Goal: Task Accomplishment & Management: Complete application form

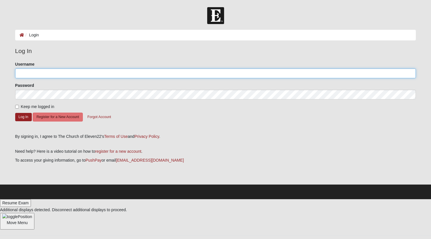
click at [57, 74] on input "Username" at bounding box center [215, 73] width 401 height 10
type input "vistatina@me.com"
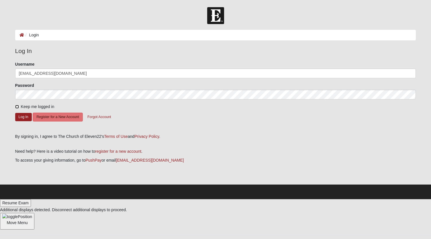
click at [17, 107] on input "Keep me logged in" at bounding box center [17, 107] width 4 height 4
checkbox input "true"
click at [25, 117] on button "Log In" at bounding box center [23, 117] width 17 height 8
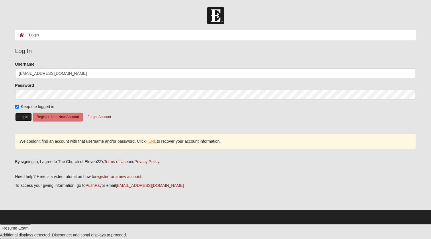
click at [25, 118] on button "Log In" at bounding box center [23, 117] width 17 height 8
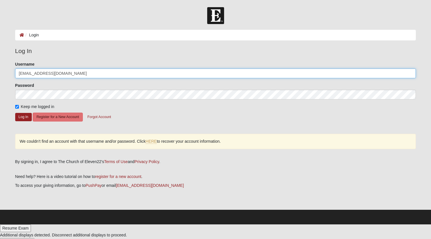
click at [59, 72] on input "vistatina@me.com" at bounding box center [215, 73] width 401 height 10
type input "vistatina@me.com"
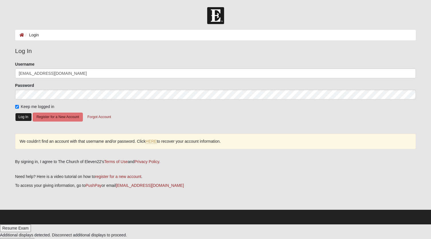
click at [21, 115] on button "Log In" at bounding box center [23, 117] width 17 height 8
click at [153, 141] on link "HERE" at bounding box center [151, 141] width 11 height 5
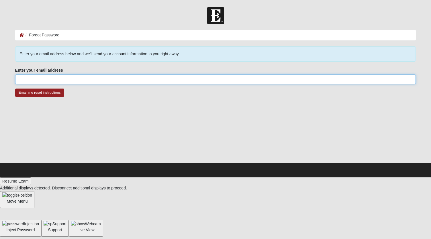
click at [70, 81] on input "Enter your email address" at bounding box center [215, 79] width 401 height 10
type input "vistatina@me.com"
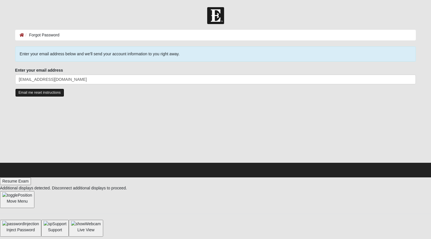
click at [36, 92] on input "Email me reset instructions" at bounding box center [39, 93] width 49 height 8
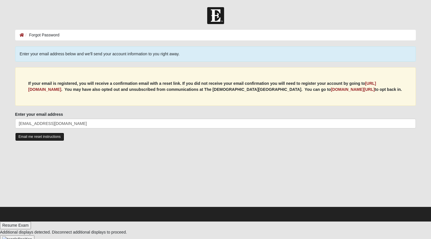
click at [35, 135] on input "Email me reset instructions" at bounding box center [39, 137] width 49 height 8
click at [58, 90] on b "https://my.coe22.com/register" at bounding box center [202, 86] width 348 height 11
click at [32, 135] on input "Email me reset instructions" at bounding box center [39, 137] width 49 height 8
click at [38, 135] on input "Email me reset instructions" at bounding box center [39, 137] width 49 height 8
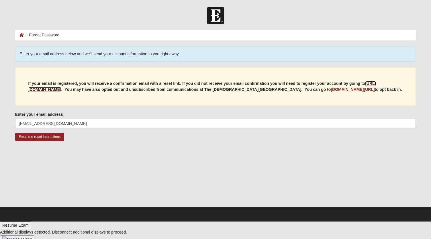
click at [52, 89] on b "https://my.coe22.com/register" at bounding box center [202, 86] width 348 height 11
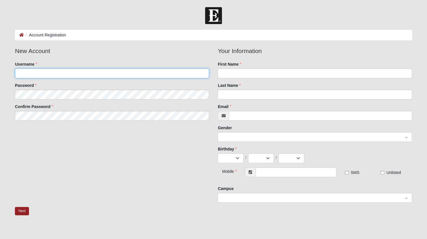
click at [40, 72] on input "Username" at bounding box center [112, 73] width 194 height 10
type input "vistatina"
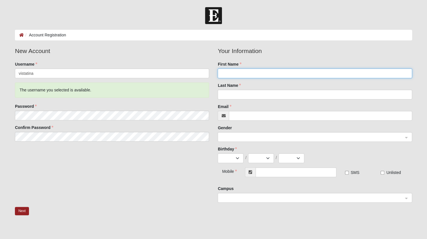
click at [252, 72] on input "First Name" at bounding box center [314, 73] width 194 height 10
type input "Tina"
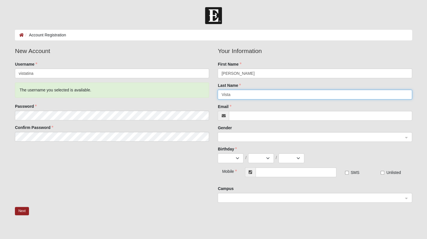
type input "Vista"
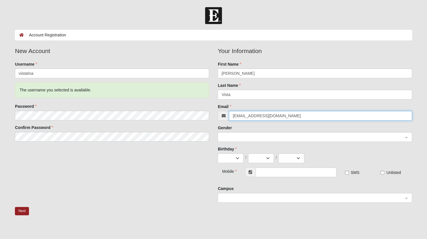
type input "vistatina@me.com"
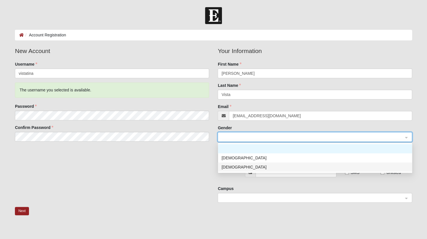
click at [227, 170] on div "Female" at bounding box center [315, 166] width 194 height 9
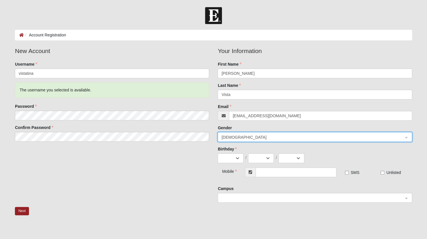
click at [227, 170] on div "Mobile" at bounding box center [225, 170] width 16 height 7
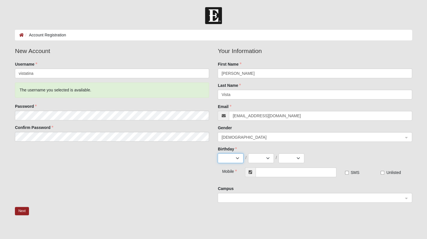
click at [230, 162] on select "Jan Feb Mar Apr May Jun Jul Aug Sep Oct Nov Dec" at bounding box center [230, 158] width 26 height 10
select select "9"
click at [217, 153] on select "Jan Feb Mar Apr May Jun Jul Aug Sep Oct Nov Dec" at bounding box center [230, 158] width 26 height 10
click at [268, 157] on select "1 2 3 4 5 6 7 8 9 10 11 12 13 14 15 16 17 18 19 20 21 22 23 24 25 26 27 28 29 30" at bounding box center [261, 158] width 26 height 10
select select "4"
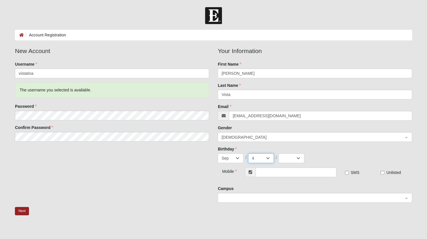
click at [248, 153] on select "1 2 3 4 5 6 7 8 9 10 11 12 13 14 15 16 17 18 19 20 21 22 23 24 25 26 27 28 29 30" at bounding box center [261, 158] width 26 height 10
click at [298, 157] on select "2025 2024 2023 2022 2021 2020 2019 2018 2017 2016 2015 2014 2013 2012 2011 2010…" at bounding box center [291, 158] width 26 height 10
select select "1969"
click at [278, 153] on select "2025 2024 2023 2022 2021 2020 2019 2018 2017 2016 2015 2014 2013 2012 2011 2010…" at bounding box center [291, 158] width 26 height 10
click at [265, 171] on input "text" at bounding box center [295, 172] width 81 height 10
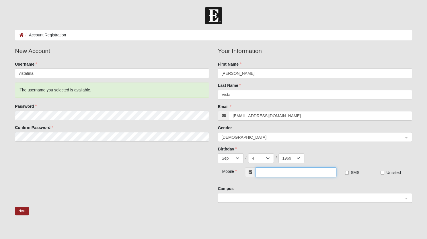
type input "[PHONE_NUMBER]"
click at [346, 172] on input "SMS" at bounding box center [347, 173] width 4 height 4
checkbox input "true"
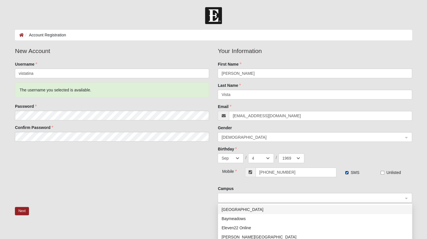
click at [241, 196] on span at bounding box center [311, 198] width 181 height 6
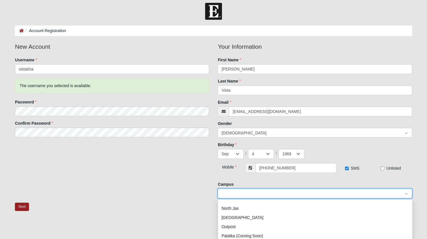
scroll to position [53, 0]
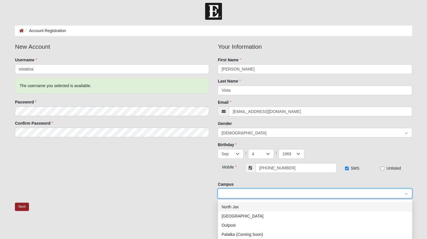
click at [230, 209] on div "North Jax" at bounding box center [314, 207] width 187 height 6
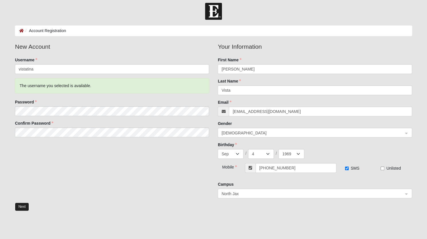
click at [22, 206] on button "Next" at bounding box center [22, 207] width 14 height 8
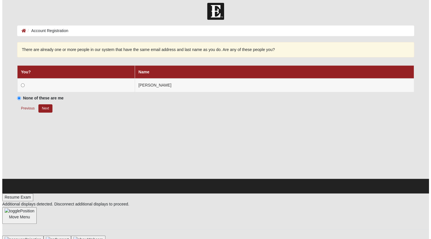
scroll to position [0, 0]
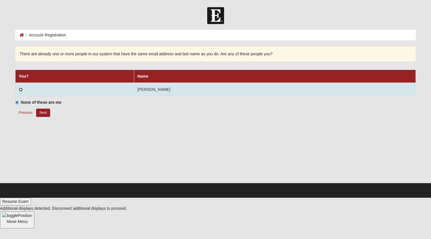
click at [20, 89] on input "radio" at bounding box center [21, 90] width 4 height 4
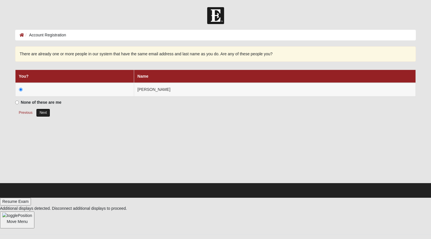
click at [45, 113] on button "Next" at bounding box center [43, 113] width 14 height 8
radio input "true"
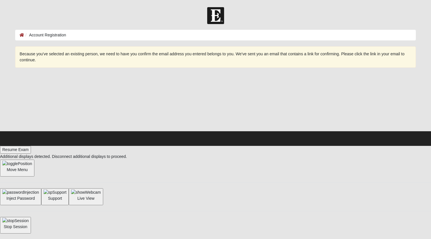
click at [32, 36] on li "Account Registration" at bounding box center [45, 35] width 42 height 6
click at [77, 35] on ol "Account Registration" at bounding box center [215, 35] width 401 height 11
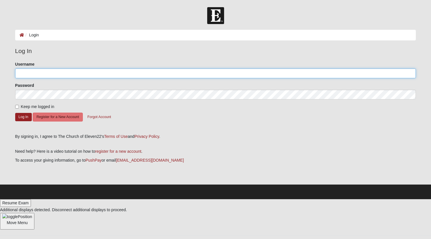
type input "vistatina"
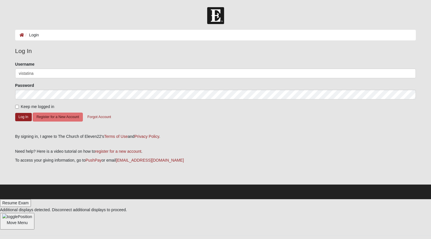
click at [17, 109] on label "Keep me logged in" at bounding box center [34, 107] width 39 height 6
click at [17, 109] on input "Keep me logged in" at bounding box center [17, 107] width 4 height 4
checkbox input "true"
click at [23, 117] on button "Log In" at bounding box center [23, 117] width 17 height 8
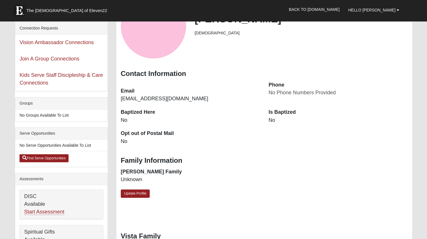
scroll to position [64, 0]
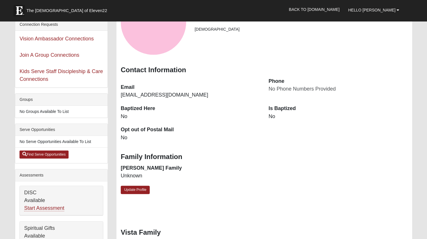
click at [376, 188] on div "[PERSON_NAME] [DEMOGRAPHIC_DATA] Contact Information Email [EMAIL_ADDRESS][DOMA…" at bounding box center [263, 95] width 295 height 222
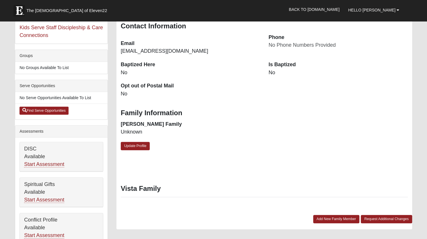
scroll to position [111, 0]
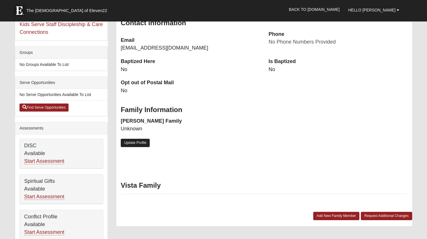
click at [139, 141] on link "Update Profile" at bounding box center [135, 143] width 29 height 8
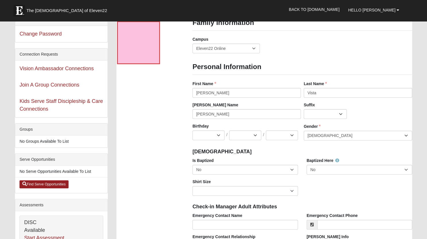
scroll to position [0, 0]
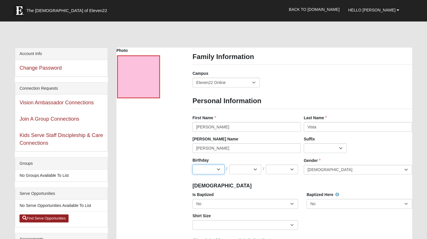
click at [220, 168] on select "Jan Feb Mar Apr May Jun [DATE] Aug Sep Oct Nov Dec" at bounding box center [208, 169] width 32 height 10
select select "9"
click at [192, 164] on select "Jan Feb Mar Apr May Jun [DATE] Aug Sep Oct Nov Dec" at bounding box center [208, 169] width 32 height 10
click at [254, 168] on select "1 2 3 4 5 6 7 8 9 10 11 12 13 14 15 16 17 18 19 20 21 22 23 24 25 26 27 28 29 3…" at bounding box center [245, 169] width 32 height 10
select select "4"
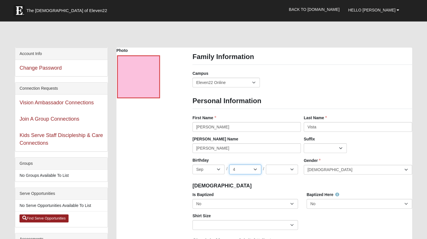
click at [229, 164] on select "1 2 3 4 5 6 7 8 9 10 11 12 13 14 15 16 17 18 19 20 21 22 23 24 25 26 27 28 29 3…" at bounding box center [245, 169] width 32 height 10
click at [291, 169] on select "2025 2024 2023 2022 2021 2020 2019 2018 2017 2016 2015 2014 2013 2012 2011 2010…" at bounding box center [282, 169] width 32 height 10
drag, startPoint x: 303, startPoint y: 72, endPoint x: 296, endPoint y: 72, distance: 7.5
click at [296, 72] on div "Campus [GEOGRAPHIC_DATA] Eleven22 Online [PERSON_NAME][GEOGRAPHIC_DATA] Jesup M…" at bounding box center [302, 80] width 228 height 21
click at [292, 168] on select "2025 2024 2023 2022 2021 2020 2019 2018 2017 2016 2015 2014 2013 2012 2011 2010…" at bounding box center [282, 169] width 32 height 10
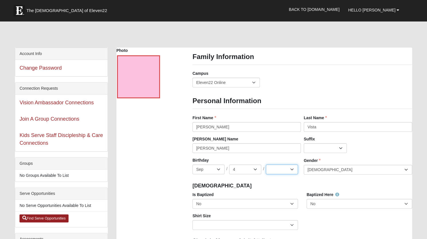
select select "1969"
click at [266, 164] on select "2025 2024 2023 2022 2021 2020 2019 2018 2017 2016 2015 2014 2013 2012 2011 2010…" at bounding box center [282, 169] width 32 height 10
click at [292, 205] on select "No Yes" at bounding box center [244, 204] width 105 height 10
select select "True"
click at [192, 199] on select "No Yes" at bounding box center [244, 204] width 105 height 10
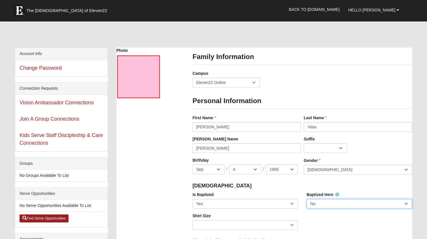
click at [330, 205] on select "No Yes" at bounding box center [358, 204] width 105 height 10
click at [306, 199] on select "No Yes" at bounding box center [358, 204] width 105 height 10
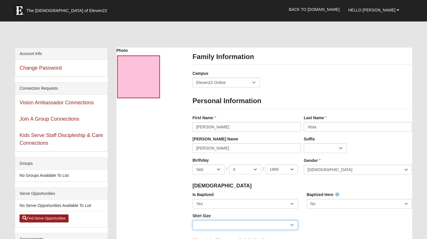
click at [291, 224] on select "Adult Small Adult Medium Adult Large Adult XL Adult XXL Adult 3XL Adult 4XL You…" at bounding box center [244, 225] width 105 height 10
select select "Adult 3XL"
click at [192, 220] on select "Adult Small Adult Medium Adult Large Adult XL Adult XXL Adult 3XL Adult 4XL You…" at bounding box center [244, 225] width 105 height 10
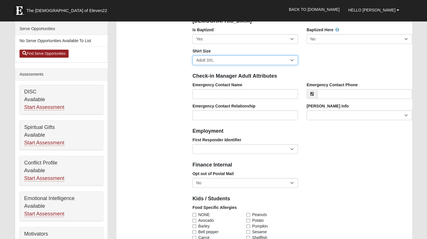
scroll to position [168, 0]
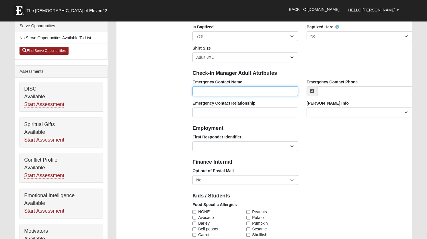
click at [238, 90] on input "Emergency Contact Name" at bounding box center [244, 91] width 105 height 10
type input "Charles Vista"
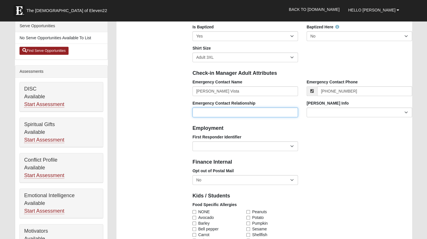
type input "(904) 237-8029"
click at [214, 113] on input "Emergency Contact Relationship" at bounding box center [244, 112] width 105 height 10
type input "husband"
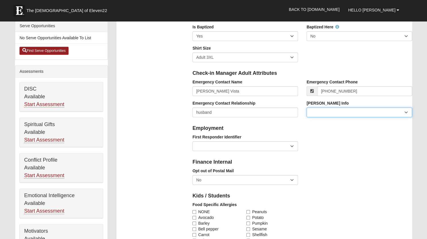
click at [405, 111] on select "Current Foster Child Current Foster Parent Former Foster Child Former Foster Pa…" at bounding box center [358, 112] width 105 height 10
click at [325, 111] on select "Current Foster Child Current Foster Parent Former Foster Child Former Foster Pa…" at bounding box center [358, 112] width 105 height 10
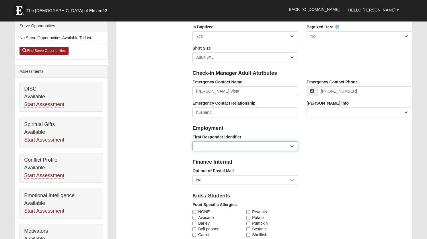
click at [244, 147] on select "EMT | Paramedic | Medical Firefighter | Fire Department Police Officer | Sherif…" at bounding box center [244, 146] width 105 height 10
click at [291, 146] on select "EMT | Paramedic | Medical Firefighter | Fire Department Police Officer | Sherif…" at bounding box center [244, 146] width 105 height 10
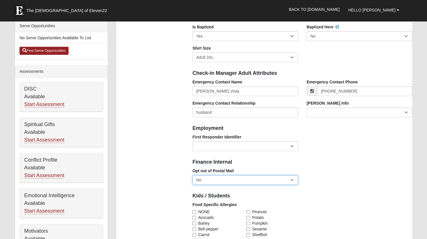
click at [296, 181] on select "No Yes" at bounding box center [244, 180] width 105 height 10
click at [291, 179] on select "No Yes" at bounding box center [244, 180] width 105 height 10
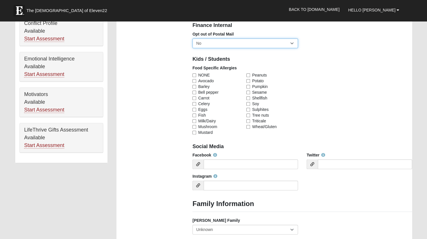
scroll to position [309, 0]
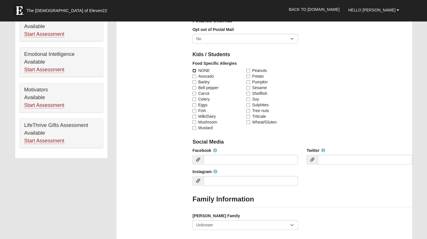
click at [193, 69] on input "NONE" at bounding box center [194, 71] width 4 height 4
checkbox input "true"
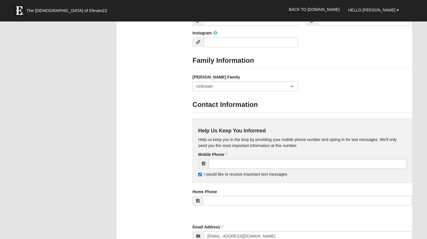
scroll to position [458, 0]
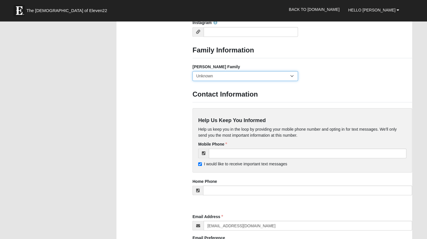
click at [291, 74] on select "Yes, we are a current foster family No, we are a former foster family No, we ha…" at bounding box center [244, 76] width 105 height 10
select select "2891"
click at [192, 71] on select "Yes, we are a current foster family No, we are a former foster family No, we ha…" at bounding box center [244, 76] width 105 height 10
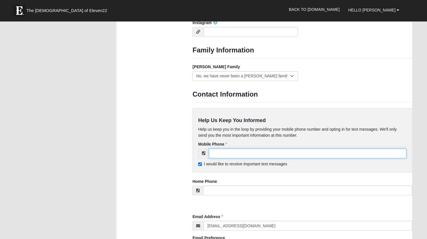
click at [226, 152] on input "tel" at bounding box center [307, 153] width 197 height 10
type input "[PHONE_NUMBER]"
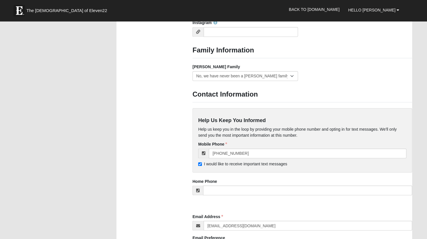
type input "13376 Avery Park Lane"
type input "JACKSONVILLE"
type input "32218-1319"
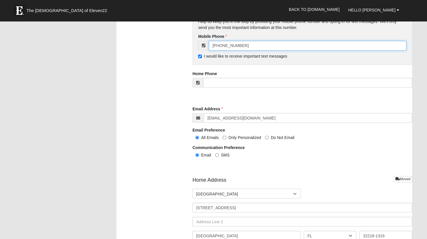
scroll to position [566, 0]
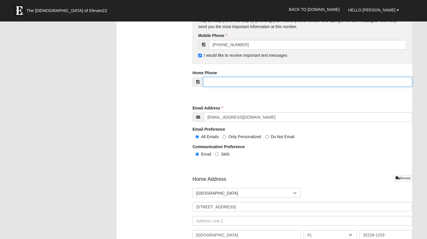
click at [254, 84] on input "tel" at bounding box center [307, 82] width 209 height 10
type input "[PHONE_NUMBER]"
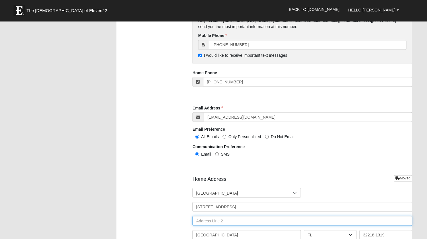
type input "Apt 604"
drag, startPoint x: 226, startPoint y: 220, endPoint x: 181, endPoint y: 221, distance: 45.0
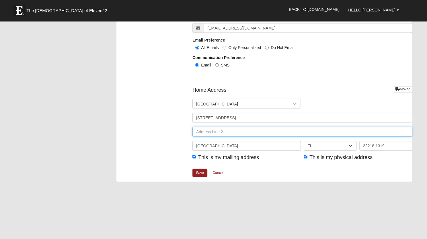
scroll to position [663, 0]
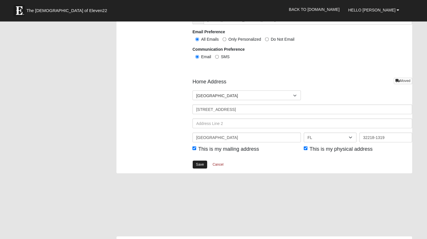
click at [198, 166] on link "Save" at bounding box center [199, 164] width 15 height 8
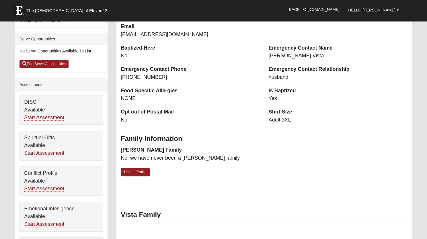
scroll to position [153, 0]
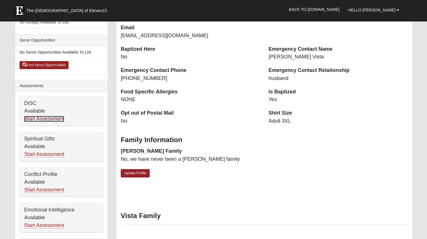
click at [48, 116] on link "Start Assessment" at bounding box center [44, 119] width 40 height 6
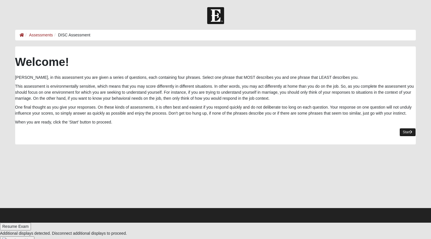
click at [408, 133] on link "Start" at bounding box center [407, 132] width 17 height 8
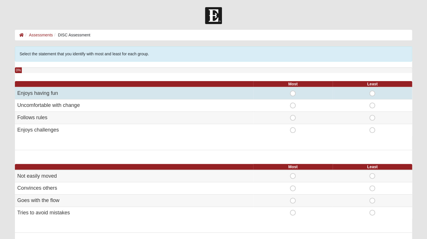
click at [292, 91] on span "Most" at bounding box center [292, 91] width 0 height 0
click at [292, 93] on input "Most" at bounding box center [294, 94] width 4 height 6
radio input "true"
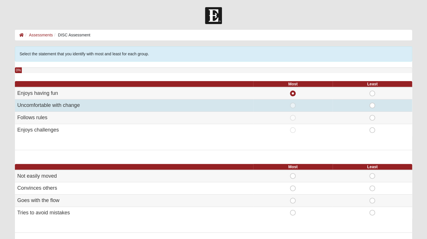
click at [372, 103] on span "Least" at bounding box center [372, 103] width 0 height 0
click at [372, 105] on input "Least" at bounding box center [374, 106] width 4 height 6
radio input "true"
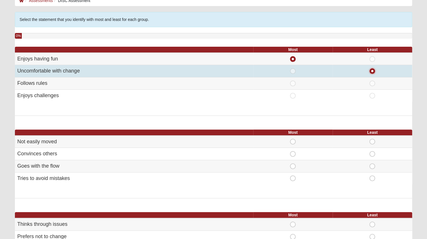
scroll to position [34, 0]
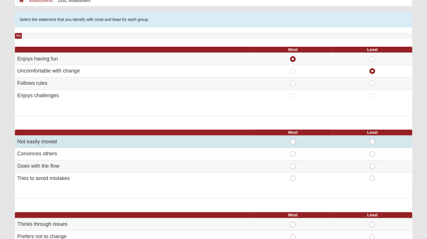
click at [292, 139] on span "Most" at bounding box center [292, 139] width 0 height 0
click at [292, 140] on input "Most" at bounding box center [294, 142] width 4 height 6
radio input "true"
click at [292, 139] on span "Most" at bounding box center [292, 139] width 0 height 0
click at [292, 140] on input "Most" at bounding box center [294, 142] width 4 height 6
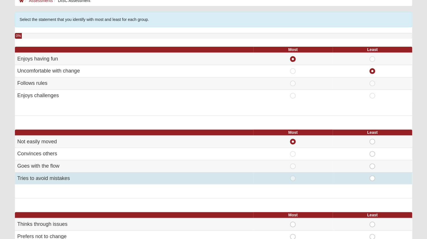
click at [268, 177] on div "Most" at bounding box center [292, 178] width 72 height 6
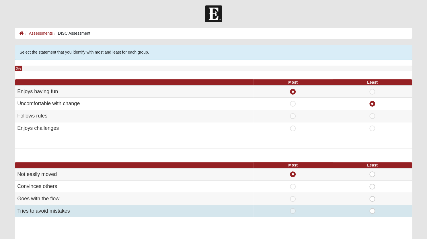
scroll to position [2, 0]
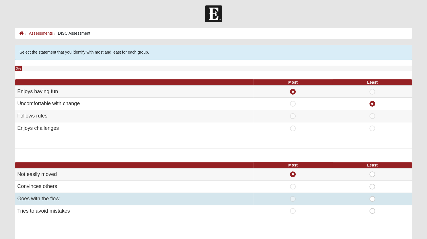
click at [372, 196] on span "Least" at bounding box center [372, 196] width 0 height 0
click at [373, 200] on input "Least" at bounding box center [374, 199] width 4 height 6
radio input "true"
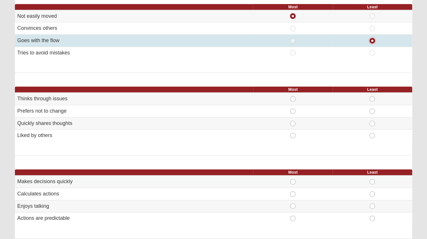
scroll to position [159, 0]
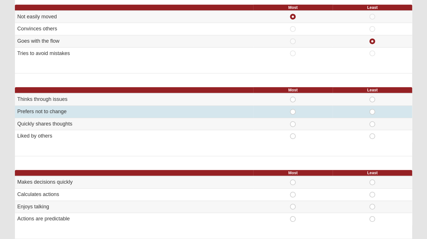
click at [292, 109] on span "Most" at bounding box center [292, 109] width 0 height 0
click at [292, 110] on input "Most" at bounding box center [294, 112] width 4 height 6
radio input "true"
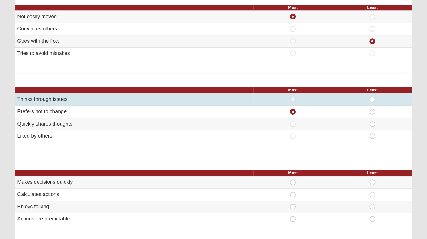
click at [372, 97] on span "Least" at bounding box center [372, 97] width 0 height 0
click at [372, 98] on input "Least" at bounding box center [374, 100] width 4 height 6
radio input "true"
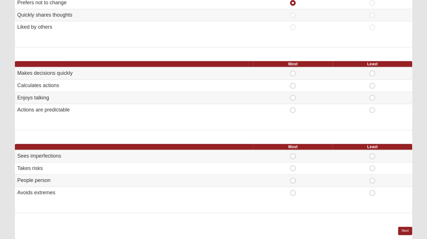
scroll to position [269, 0]
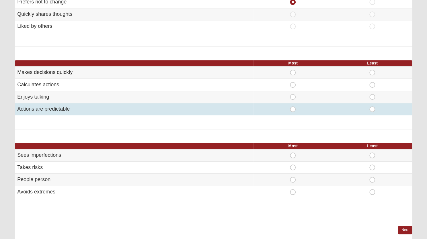
click at [372, 106] on span "Least" at bounding box center [372, 106] width 0 height 0
click at [372, 107] on input "Least" at bounding box center [374, 109] width 4 height 6
radio input "true"
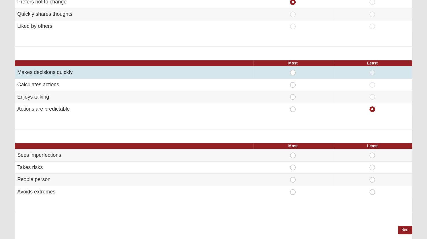
click at [292, 70] on span "Most" at bounding box center [292, 70] width 0 height 0
click at [294, 71] on input "Most" at bounding box center [294, 73] width 4 height 6
radio input "true"
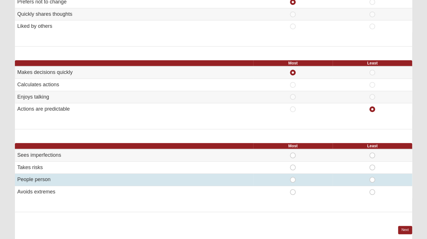
click at [292, 177] on span "Most" at bounding box center [292, 177] width 0 height 0
click at [292, 178] on input "Most" at bounding box center [294, 180] width 4 height 6
radio input "true"
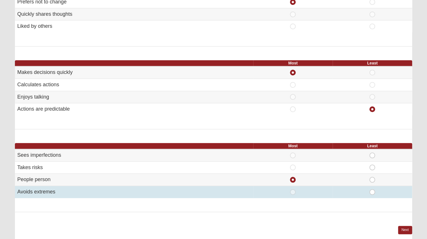
click at [372, 189] on span "Least" at bounding box center [372, 189] width 0 height 0
click at [372, 190] on input "Least" at bounding box center [374, 192] width 4 height 6
radio input "true"
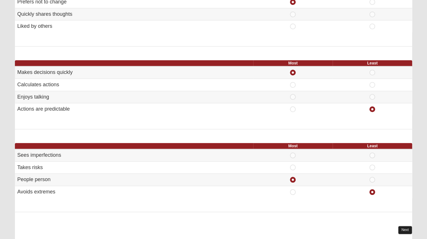
click at [404, 228] on link "Next" at bounding box center [405, 230] width 14 height 8
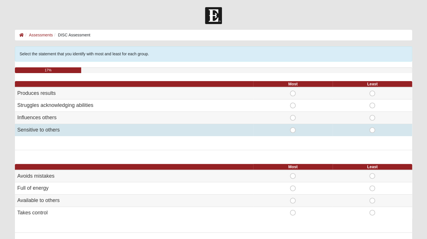
click at [372, 127] on span "Least" at bounding box center [372, 127] width 0 height 0
click at [373, 130] on input "Least" at bounding box center [374, 130] width 4 height 6
radio input "true"
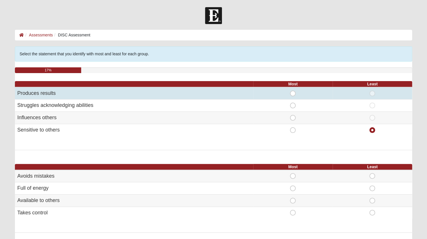
click at [292, 91] on span "Most" at bounding box center [292, 91] width 0 height 0
click at [294, 91] on input "Most" at bounding box center [294, 94] width 4 height 6
radio input "true"
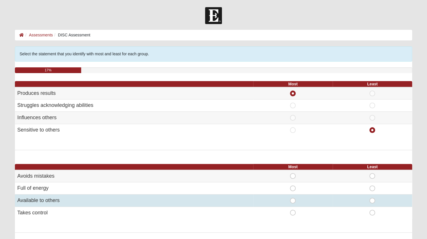
click at [372, 198] on span "Least" at bounding box center [372, 198] width 0 height 0
click at [372, 199] on input "Least" at bounding box center [374, 201] width 4 height 6
radio input "true"
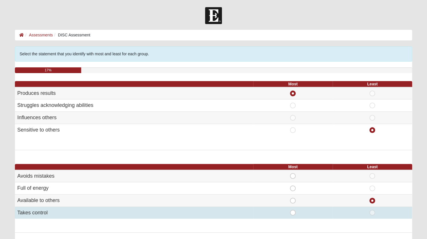
click at [292, 210] on span "Most" at bounding box center [292, 210] width 0 height 0
click at [292, 213] on input "Most" at bounding box center [294, 213] width 4 height 6
radio input "true"
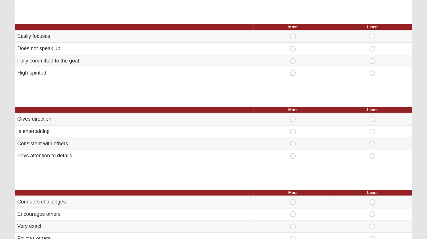
scroll to position [222, 0]
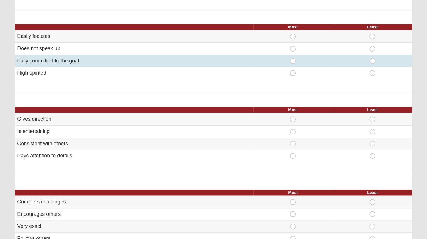
click at [292, 58] on span "Most" at bounding box center [292, 58] width 0 height 0
click at [292, 59] on input "Most" at bounding box center [294, 61] width 4 height 6
radio input "true"
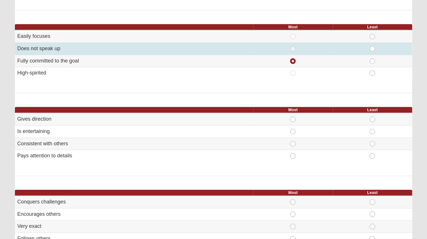
click at [372, 46] on span "Least" at bounding box center [372, 46] width 0 height 0
click at [372, 47] on input "Least" at bounding box center [374, 49] width 4 height 6
radio input "true"
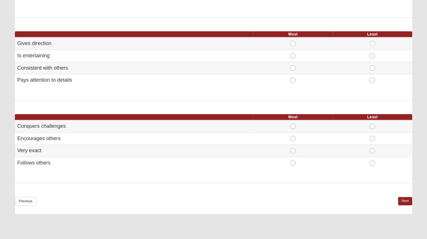
scroll to position [300, 0]
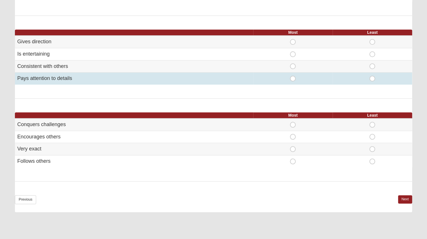
click at [372, 76] on span "Least" at bounding box center [372, 76] width 0 height 0
click at [372, 77] on input "Least" at bounding box center [374, 79] width 4 height 6
radio input "true"
click at [292, 76] on span "Most" at bounding box center [292, 76] width 0 height 0
click at [292, 76] on input "Most" at bounding box center [294, 79] width 4 height 6
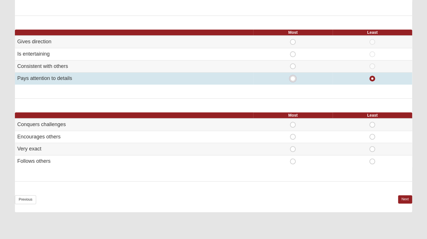
radio input "true"
click at [372, 76] on span "Least" at bounding box center [372, 76] width 0 height 0
click at [373, 77] on input "Least" at bounding box center [374, 79] width 4 height 6
radio input "true"
radio input "false"
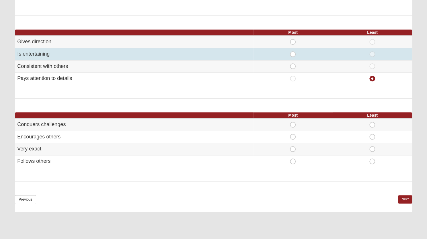
click at [292, 51] on span "Most" at bounding box center [292, 51] width 0 height 0
click at [292, 54] on input "Most" at bounding box center [294, 54] width 4 height 6
radio input "true"
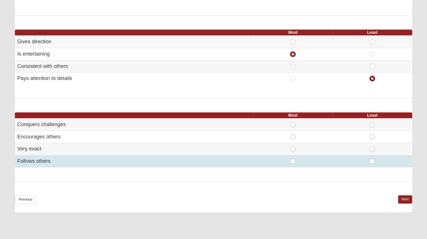
click at [372, 158] on span "Least" at bounding box center [372, 158] width 0 height 0
click at [372, 159] on input "Least" at bounding box center [374, 161] width 4 height 6
radio input "true"
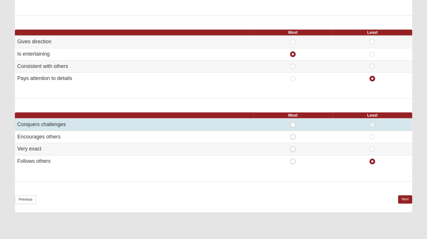
click at [292, 122] on span "Most" at bounding box center [292, 122] width 0 height 0
click at [292, 123] on input "Most" at bounding box center [294, 125] width 4 height 6
radio input "true"
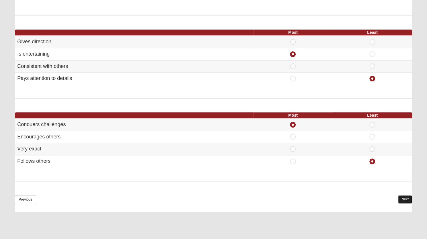
click at [403, 198] on link "Next" at bounding box center [405, 199] width 14 height 8
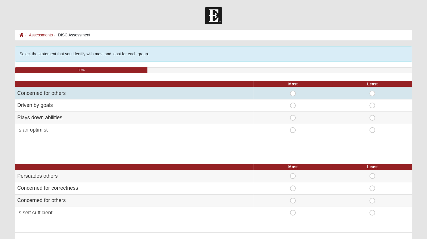
click at [368, 94] on div "Least" at bounding box center [372, 94] width 72 height 6
click at [372, 91] on span "Least" at bounding box center [372, 91] width 0 height 0
click at [372, 91] on input "Least" at bounding box center [374, 94] width 4 height 6
radio input "true"
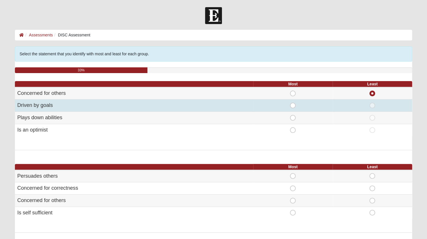
click at [292, 103] on span "Most" at bounding box center [292, 103] width 0 height 0
click at [293, 105] on input "Most" at bounding box center [294, 106] width 4 height 6
radio input "true"
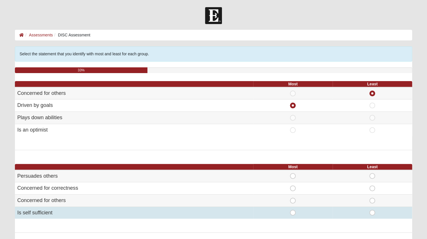
click at [292, 210] on span "Most" at bounding box center [292, 210] width 0 height 0
click at [292, 211] on input "Most" at bounding box center [294, 213] width 4 height 6
radio input "true"
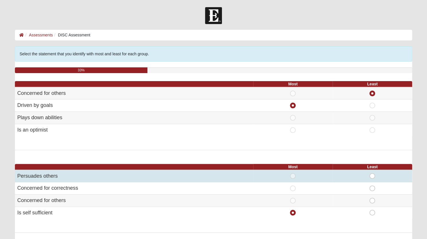
click at [372, 173] on span "Least" at bounding box center [372, 173] width 0 height 0
click at [372, 174] on input "Least" at bounding box center [374, 176] width 4 height 6
radio input "true"
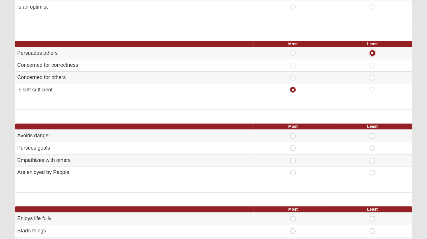
scroll to position [128, 0]
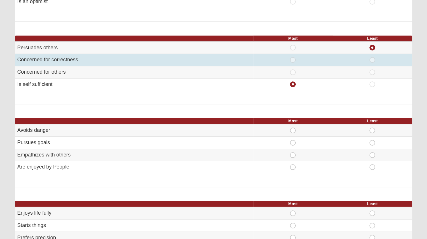
click at [372, 57] on span "Least" at bounding box center [372, 57] width 0 height 0
click at [372, 59] on input "Least" at bounding box center [374, 60] width 4 height 6
radio input "true"
radio input "false"
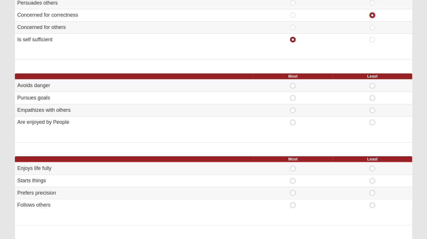
scroll to position [174, 0]
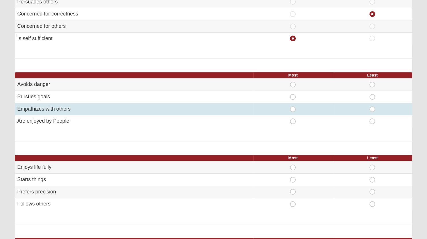
click at [372, 106] on span "Least" at bounding box center [372, 106] width 0 height 0
click at [372, 108] on input "Least" at bounding box center [374, 109] width 4 height 6
radio input "true"
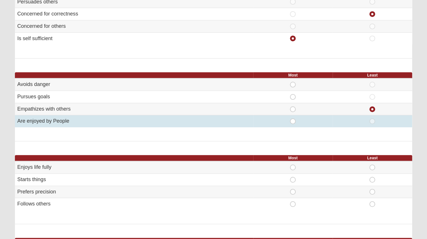
click at [292, 118] on span "Most" at bounding box center [292, 118] width 0 height 0
click at [292, 120] on input "Most" at bounding box center [294, 121] width 4 height 6
radio input "true"
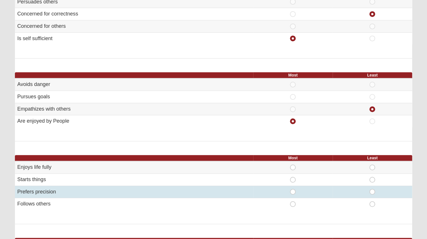
click at [372, 189] on span "Least" at bounding box center [372, 189] width 0 height 0
click at [372, 190] on input "Least" at bounding box center [374, 192] width 4 height 6
radio input "true"
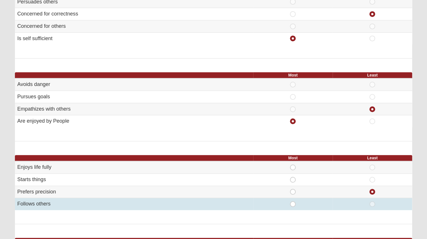
click at [372, 201] on span "Least" at bounding box center [372, 201] width 0 height 0
click at [372, 203] on input "Least" at bounding box center [374, 204] width 4 height 6
radio input "true"
radio input "false"
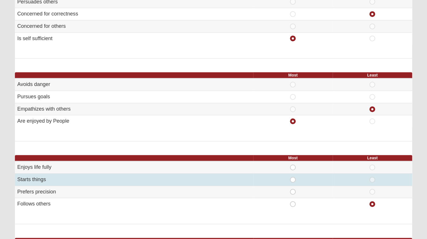
click at [292, 177] on span "Most" at bounding box center [292, 177] width 0 height 0
click at [292, 178] on input "Most" at bounding box center [294, 180] width 4 height 6
radio input "true"
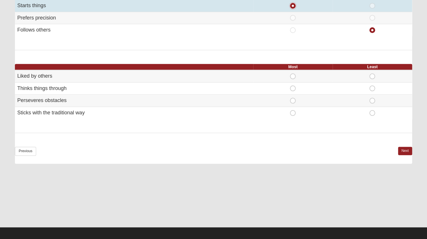
scroll to position [346, 0]
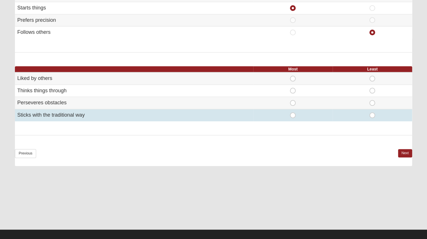
click at [372, 112] on span "Least" at bounding box center [372, 112] width 0 height 0
click at [372, 113] on input "Least" at bounding box center [374, 115] width 4 height 6
radio input "true"
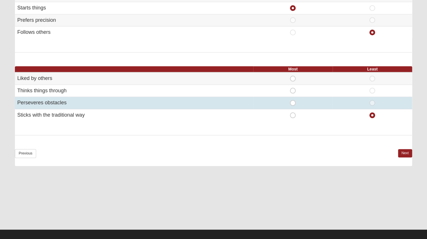
click at [292, 100] on span "Most" at bounding box center [292, 100] width 0 height 0
click at [292, 102] on input "Most" at bounding box center [294, 103] width 4 height 6
radio input "true"
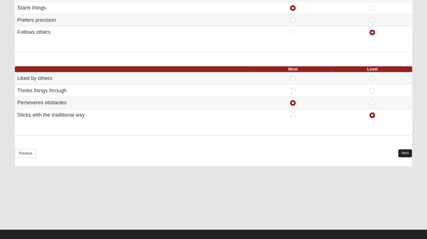
click at [402, 152] on link "Next" at bounding box center [405, 153] width 14 height 8
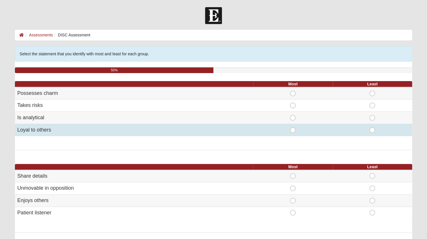
click at [292, 127] on span "Most" at bounding box center [292, 127] width 0 height 0
click at [292, 129] on input "Most" at bounding box center [294, 130] width 4 height 6
radio input "true"
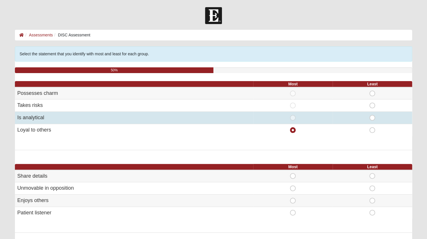
click at [372, 115] on span "Least" at bounding box center [372, 115] width 0 height 0
click at [373, 117] on input "Least" at bounding box center [374, 118] width 4 height 6
radio input "true"
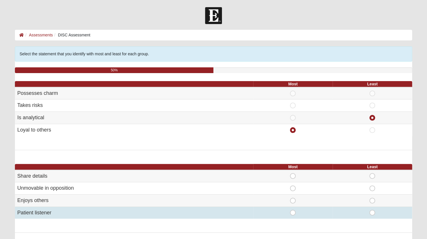
click at [372, 210] on span "Least" at bounding box center [372, 210] width 0 height 0
click at [373, 212] on input "Least" at bounding box center [374, 213] width 4 height 6
radio input "true"
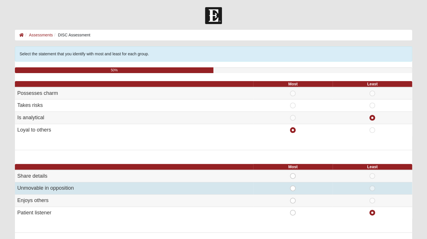
click at [292, 185] on span "Most" at bounding box center [292, 185] width 0 height 0
click at [292, 188] on input "Most" at bounding box center [294, 188] width 4 height 6
radio input "true"
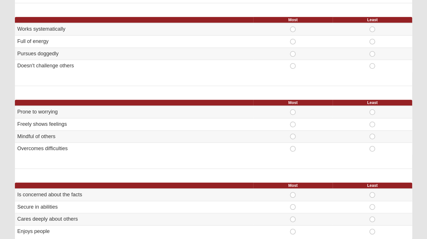
scroll to position [234, 0]
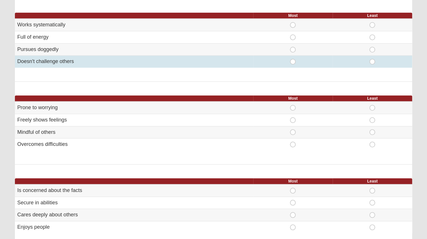
click at [372, 59] on span "Least" at bounding box center [372, 59] width 0 height 0
click at [372, 63] on input "Least" at bounding box center [374, 62] width 4 height 6
radio input "true"
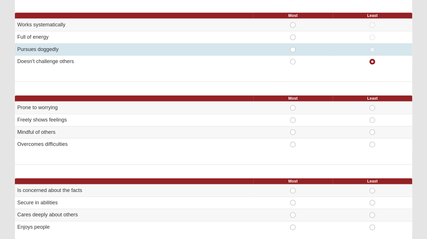
click at [292, 47] on span "Most" at bounding box center [292, 47] width 0 height 0
click at [293, 48] on input "Most" at bounding box center [294, 50] width 4 height 6
radio input "true"
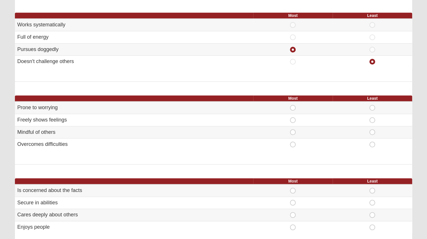
click at [360, 99] on th "Least" at bounding box center [371, 98] width 79 height 6
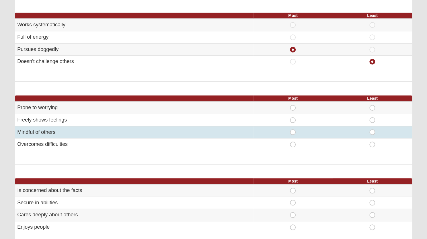
click at [372, 129] on span "Least" at bounding box center [372, 129] width 0 height 0
click at [372, 131] on input "Least" at bounding box center [374, 132] width 4 height 6
radio input "true"
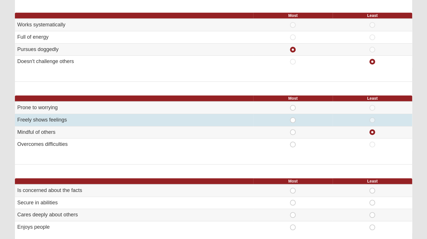
click at [292, 117] on span "Most" at bounding box center [292, 117] width 0 height 0
click at [292, 119] on input "Most" at bounding box center [294, 120] width 4 height 6
radio input "true"
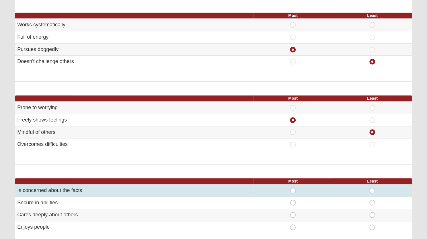
click at [372, 188] on span "Least" at bounding box center [372, 188] width 0 height 0
click at [372, 188] on input "Least" at bounding box center [374, 191] width 4 height 6
radio input "true"
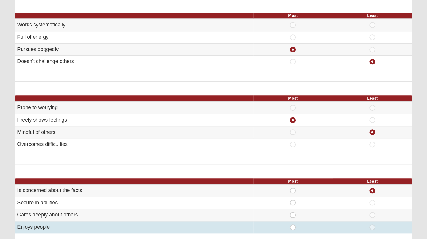
click at [292, 224] on span "Most" at bounding box center [292, 224] width 0 height 0
click at [293, 224] on input "Most" at bounding box center [294, 227] width 4 height 6
radio input "true"
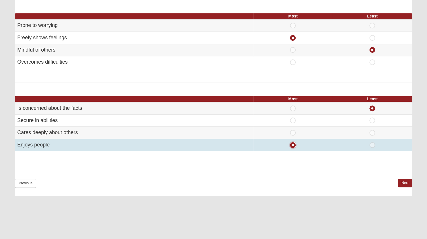
scroll to position [348, 0]
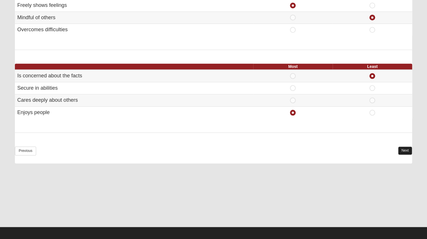
click at [404, 147] on link "Next" at bounding box center [405, 150] width 14 height 8
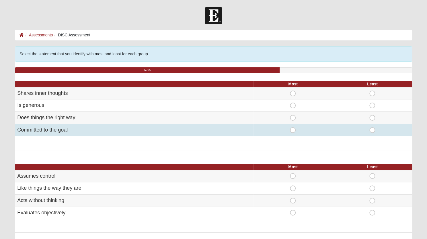
click at [292, 127] on span "Most" at bounding box center [292, 127] width 0 height 0
click at [292, 131] on input "Most" at bounding box center [294, 130] width 4 height 6
radio input "true"
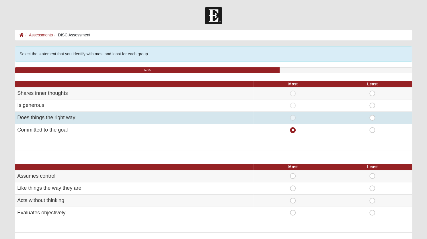
click at [372, 115] on span "Least" at bounding box center [372, 115] width 0 height 0
click at [373, 118] on input "Least" at bounding box center [374, 118] width 4 height 6
radio input "true"
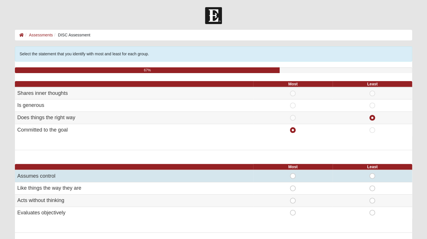
click at [292, 173] on span "Most" at bounding box center [292, 173] width 0 height 0
click at [292, 176] on input "Most" at bounding box center [294, 176] width 4 height 6
radio input "true"
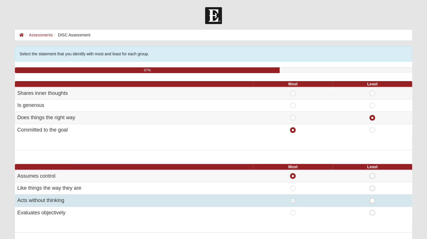
click at [372, 198] on span "Least" at bounding box center [372, 198] width 0 height 0
click at [372, 200] on input "Least" at bounding box center [374, 201] width 4 height 6
radio input "true"
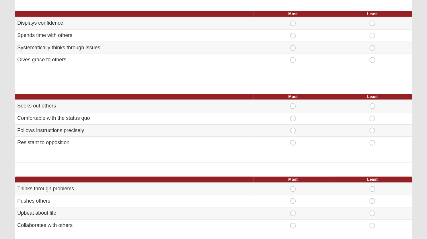
scroll to position [238, 0]
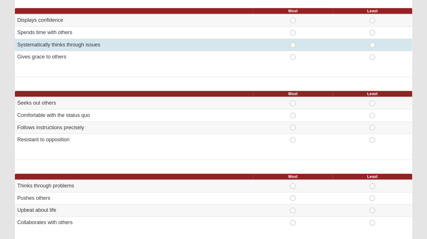
click at [372, 42] on span "Least" at bounding box center [372, 42] width 0 height 0
click at [372, 44] on input "Least" at bounding box center [374, 45] width 4 height 6
radio input "true"
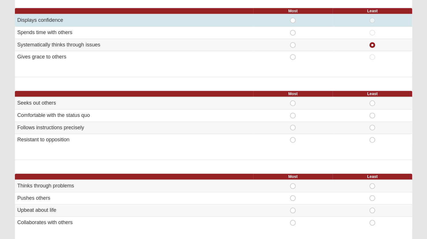
click at [292, 17] on span "Most" at bounding box center [292, 17] width 0 height 0
click at [292, 19] on input "Most" at bounding box center [294, 20] width 4 height 6
radio input "true"
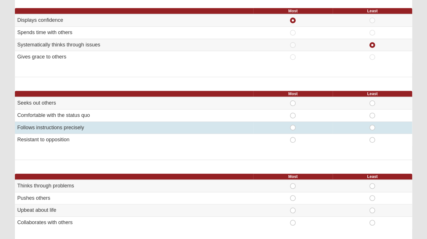
click at [372, 125] on span "Least" at bounding box center [372, 125] width 0 height 0
click at [372, 126] on input "Least" at bounding box center [374, 128] width 4 height 6
radio input "true"
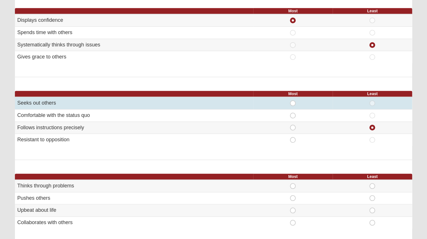
click at [292, 100] on span "Most" at bounding box center [292, 100] width 0 height 0
click at [292, 101] on input "Most" at bounding box center [294, 103] width 4 height 6
radio input "true"
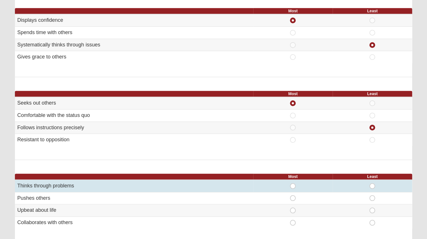
click at [372, 183] on span "Least" at bounding box center [372, 183] width 0 height 0
click at [372, 184] on input "Least" at bounding box center [374, 186] width 4 height 6
radio input "true"
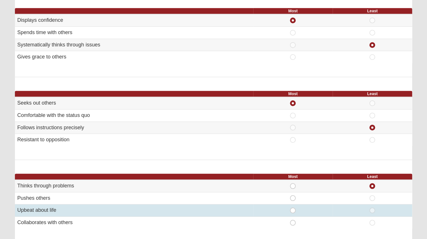
click at [292, 207] on span "Most" at bounding box center [292, 207] width 0 height 0
click at [292, 208] on input "Most" at bounding box center [294, 210] width 4 height 6
radio input "true"
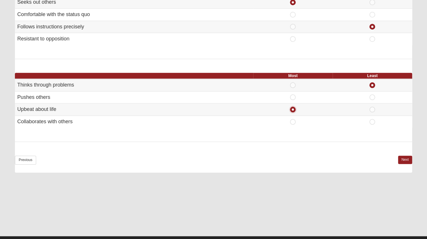
scroll to position [341, 0]
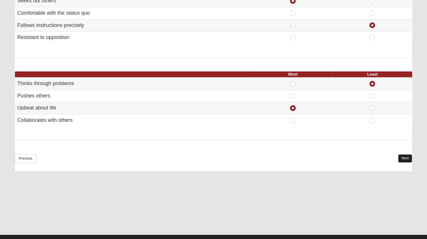
click at [404, 157] on link "Next" at bounding box center [405, 158] width 14 height 8
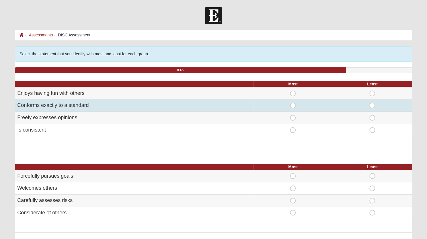
click at [372, 103] on span "Least" at bounding box center [372, 103] width 0 height 0
click at [373, 107] on input "Least" at bounding box center [374, 106] width 4 height 6
radio input "true"
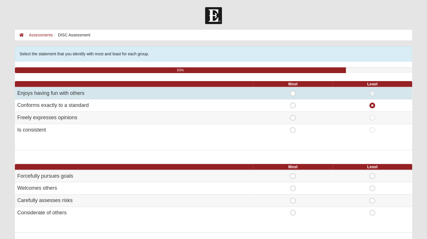
click at [292, 91] on span "Most" at bounding box center [292, 91] width 0 height 0
click at [292, 93] on input "Most" at bounding box center [294, 94] width 4 height 6
radio input "true"
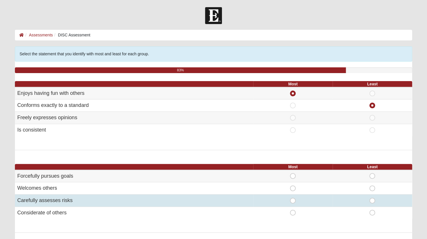
click at [372, 198] on span "Least" at bounding box center [372, 198] width 0 height 0
click at [372, 199] on input "Least" at bounding box center [374, 201] width 4 height 6
radio input "true"
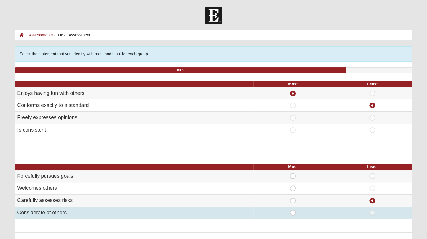
click at [292, 210] on span "Most" at bounding box center [292, 210] width 0 height 0
click at [292, 210] on input "Most" at bounding box center [294, 213] width 4 height 6
radio input "true"
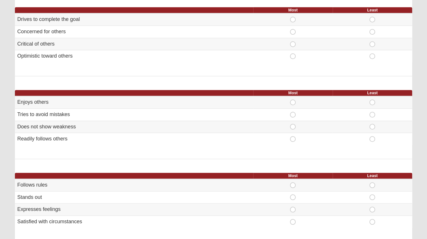
scroll to position [240, 0]
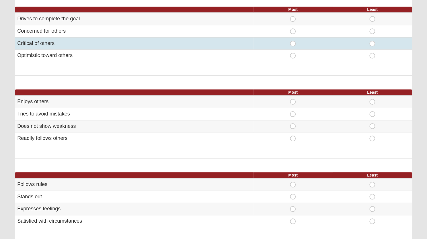
click at [372, 41] on span "Least" at bounding box center [372, 41] width 0 height 0
click at [372, 41] on input "Least" at bounding box center [374, 44] width 4 height 6
radio input "true"
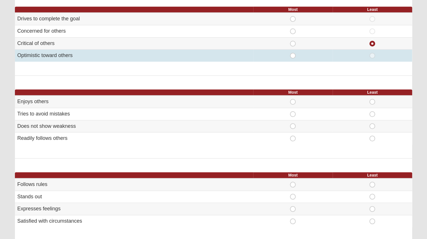
click at [292, 53] on span "Most" at bounding box center [292, 53] width 0 height 0
click at [292, 55] on input "Most" at bounding box center [294, 56] width 4 height 6
radio input "true"
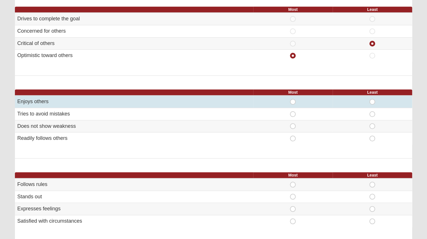
click at [292, 99] on span "Most" at bounding box center [292, 99] width 0 height 0
click at [292, 99] on input "Most" at bounding box center [294, 102] width 4 height 6
radio input "true"
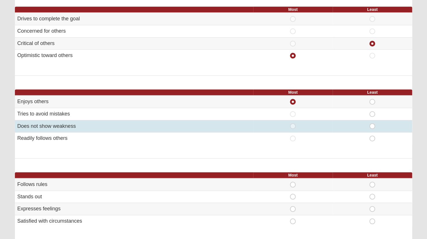
click at [372, 123] on span "Least" at bounding box center [372, 123] width 0 height 0
click at [372, 125] on input "Least" at bounding box center [374, 126] width 4 height 6
radio input "true"
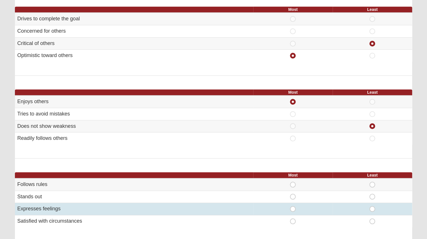
click at [292, 206] on span "Most" at bounding box center [292, 206] width 0 height 0
click at [294, 206] on input "Most" at bounding box center [294, 209] width 4 height 6
radio input "true"
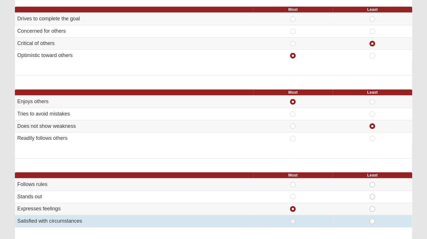
click at [372, 218] on span "Least" at bounding box center [372, 218] width 0 height 0
click at [374, 219] on input "Least" at bounding box center [374, 221] width 4 height 6
radio input "true"
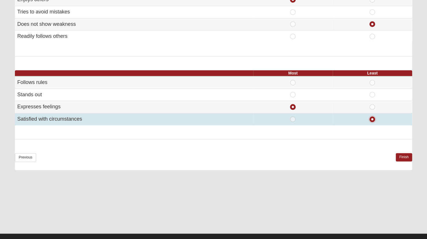
scroll to position [348, 0]
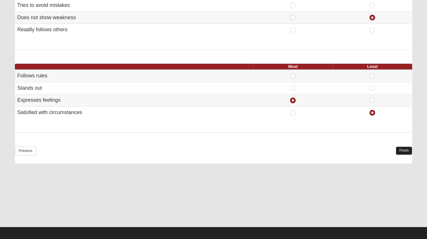
click at [401, 149] on link "Finish" at bounding box center [403, 150] width 16 height 8
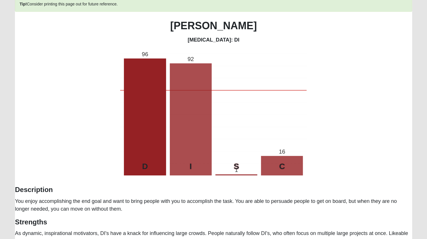
scroll to position [0, 0]
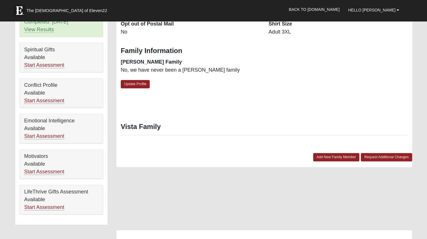
scroll to position [243, 0]
click at [41, 62] on link "Start Assessment" at bounding box center [44, 65] width 40 height 6
